Goal: Task Accomplishment & Management: Complete application form

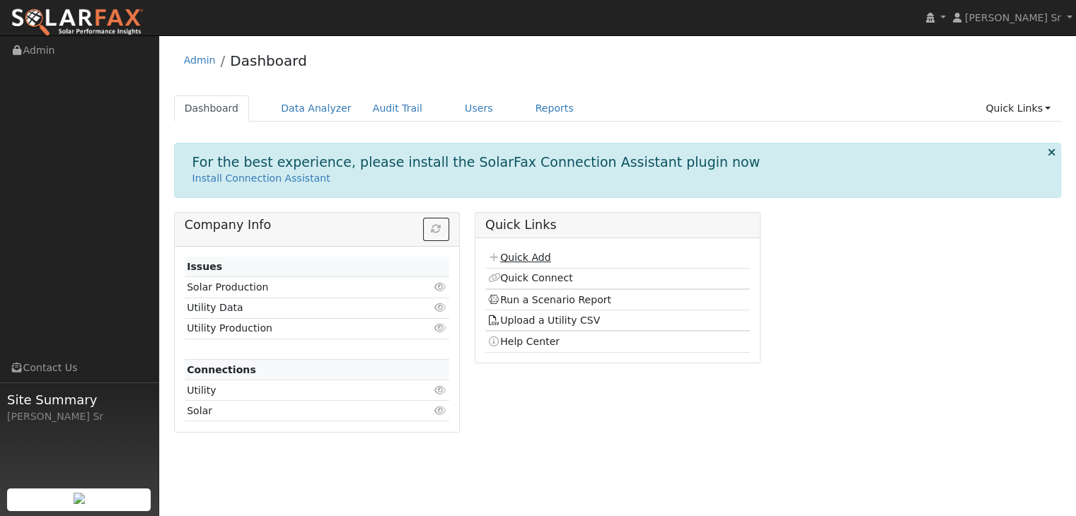
click at [530, 257] on link "Quick Add" at bounding box center [518, 257] width 63 height 11
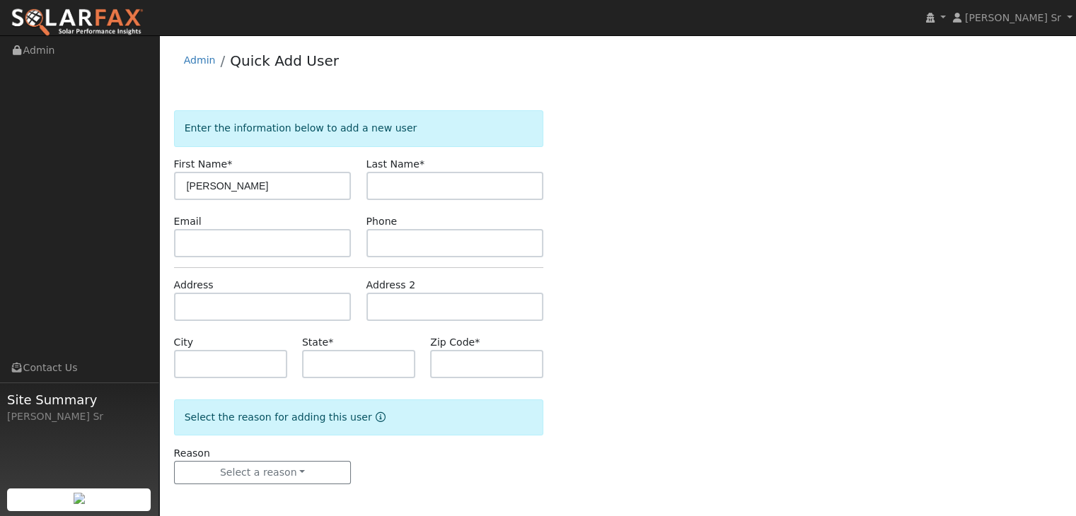
type input "[PERSON_NAME]"
type input "D"
